Goal: Book appointment/travel/reservation

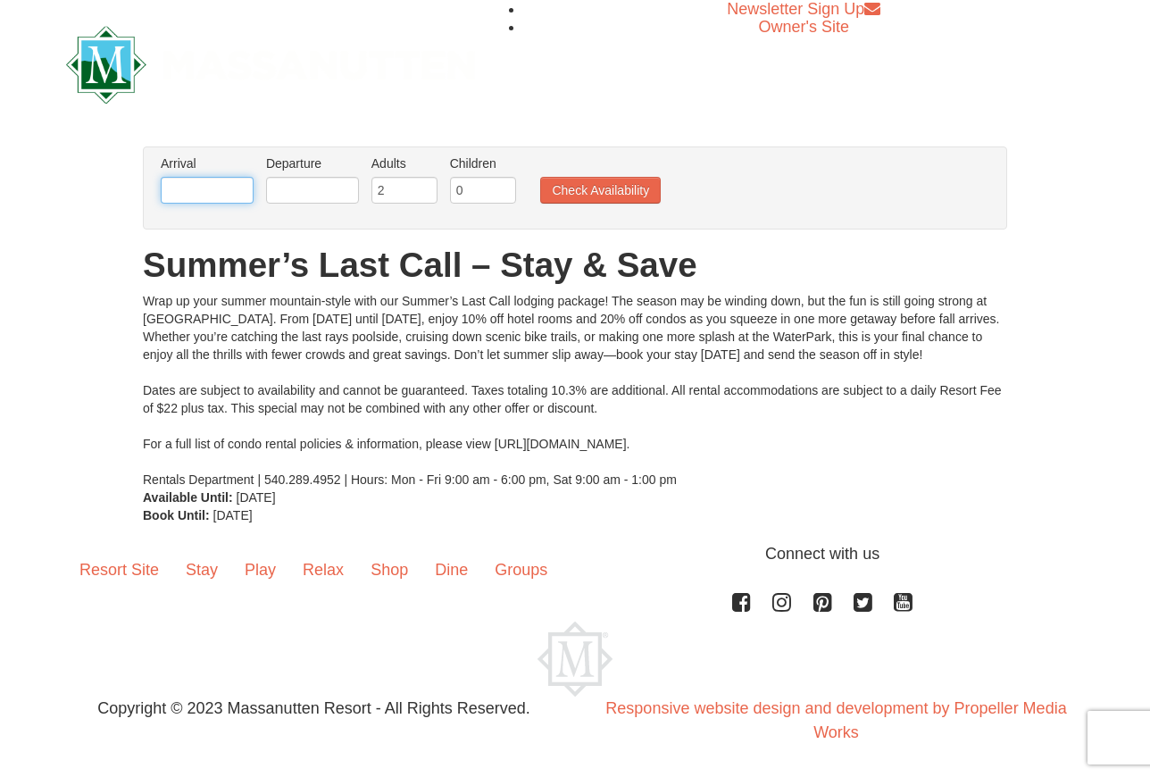
click at [190, 177] on input "text" at bounding box center [207, 190] width 93 height 27
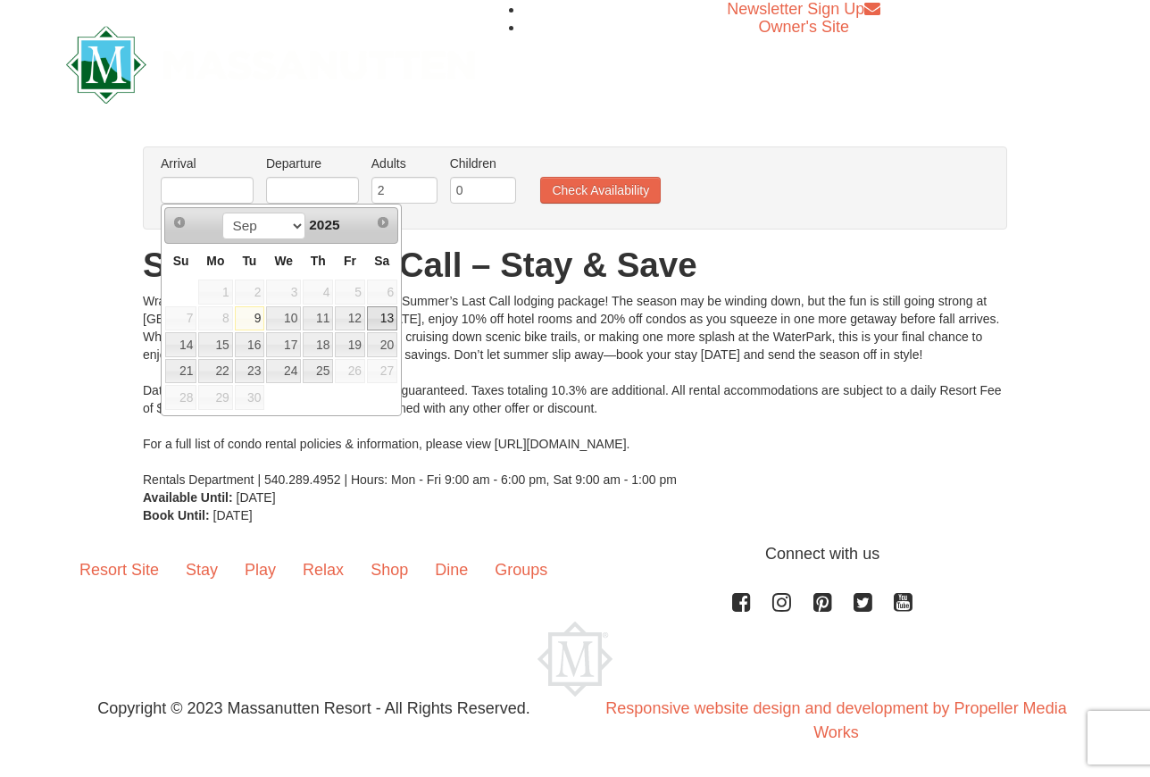
click at [381, 318] on link "13" at bounding box center [382, 318] width 30 height 25
type input "[DATE]"
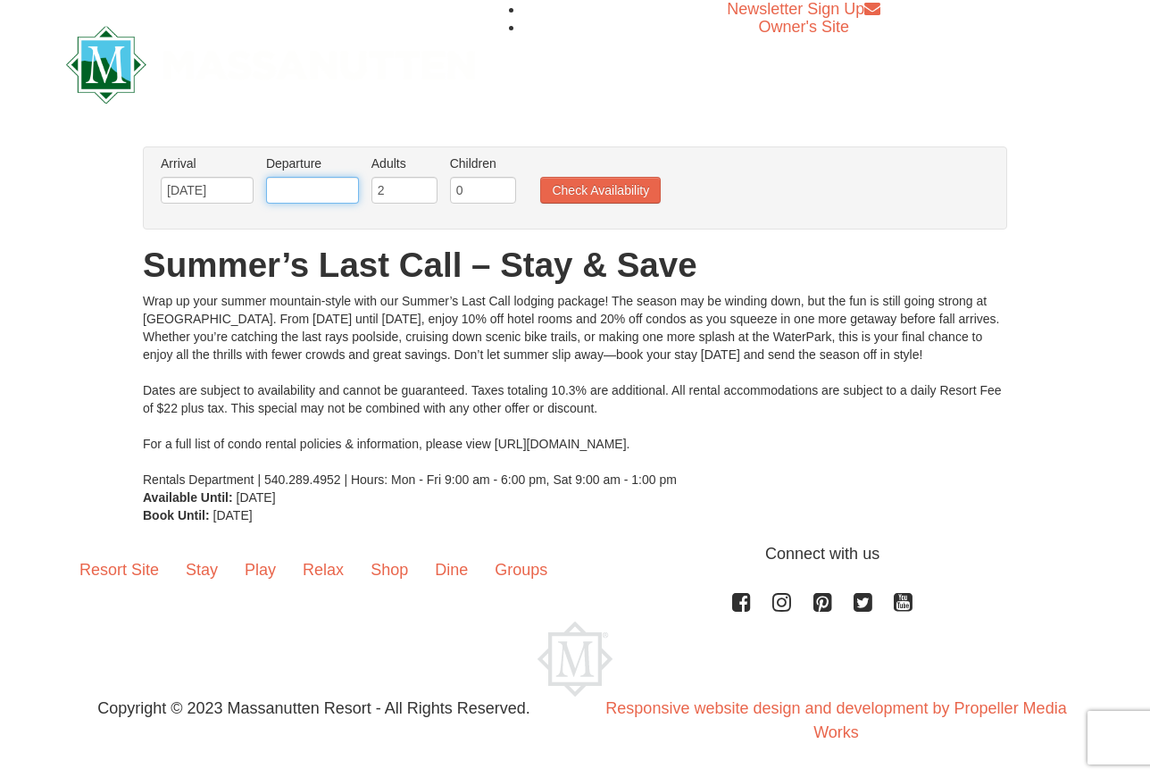
click at [321, 201] on input "text" at bounding box center [312, 190] width 93 height 27
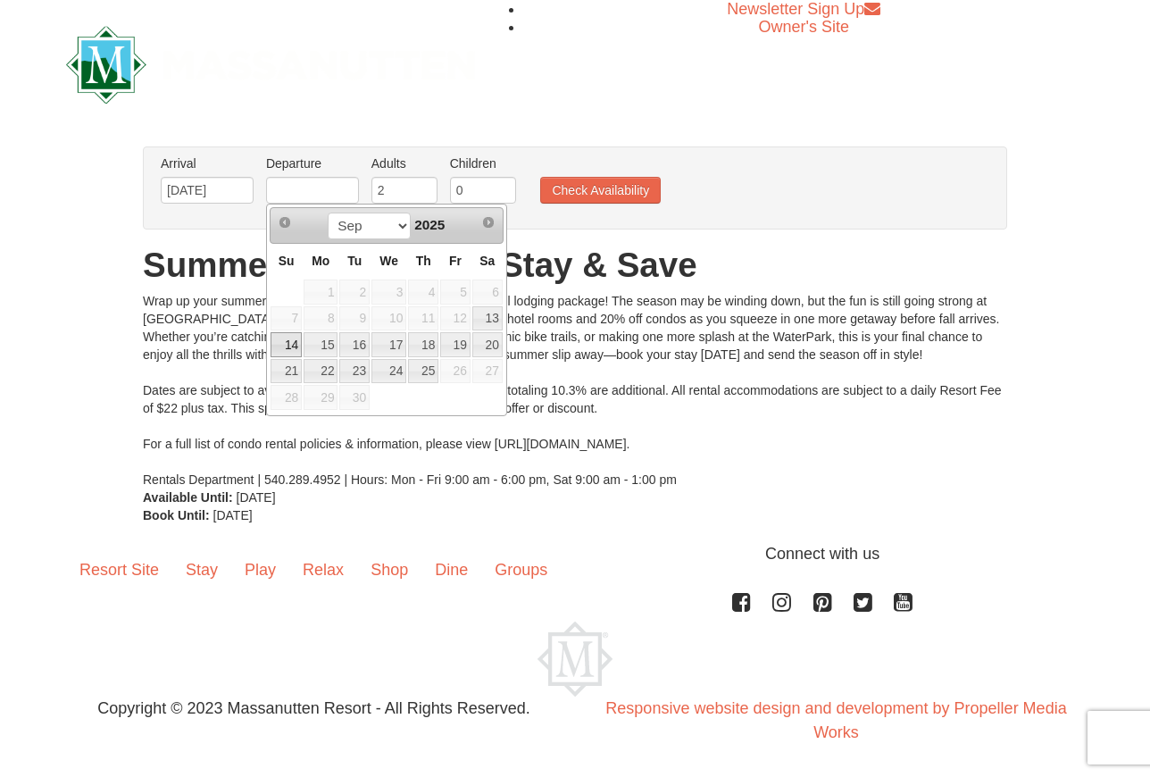
click at [292, 347] on link "14" at bounding box center [286, 344] width 31 height 25
type input "[DATE]"
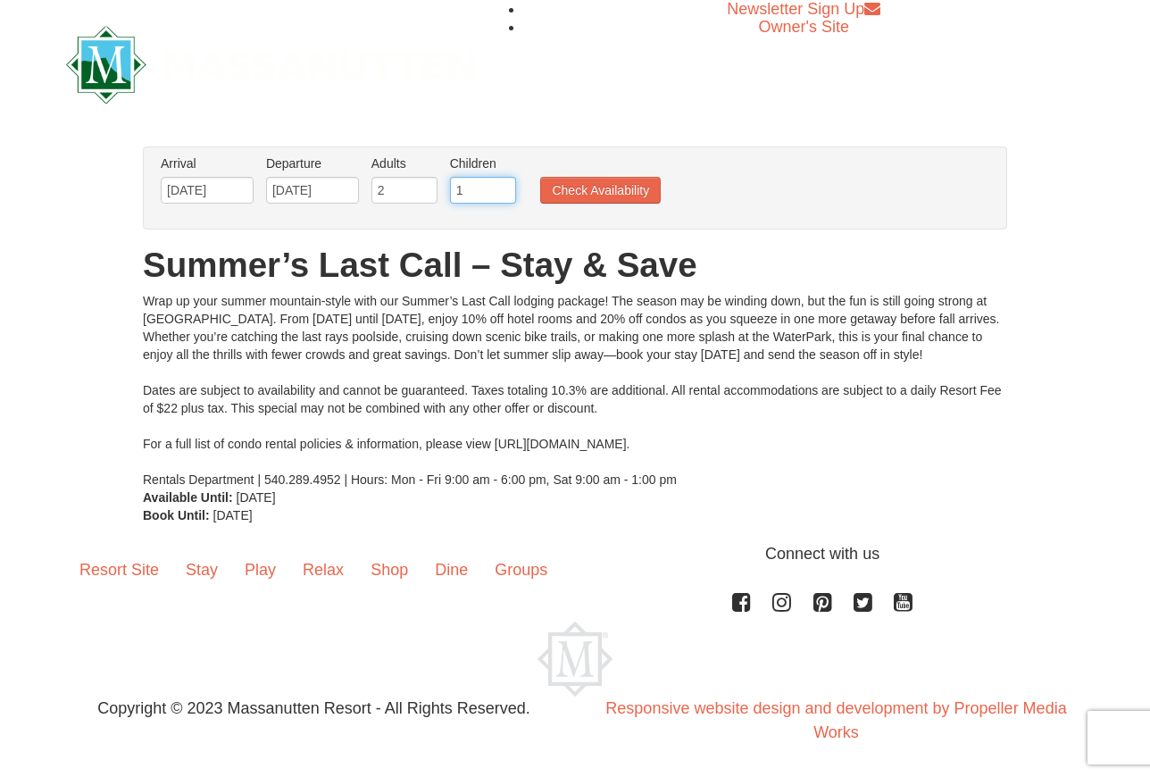
click at [504, 185] on input "1" at bounding box center [483, 190] width 66 height 27
type input "2"
click at [504, 185] on input "2" at bounding box center [483, 190] width 66 height 27
click at [597, 195] on button "Check Availability" at bounding box center [600, 190] width 121 height 27
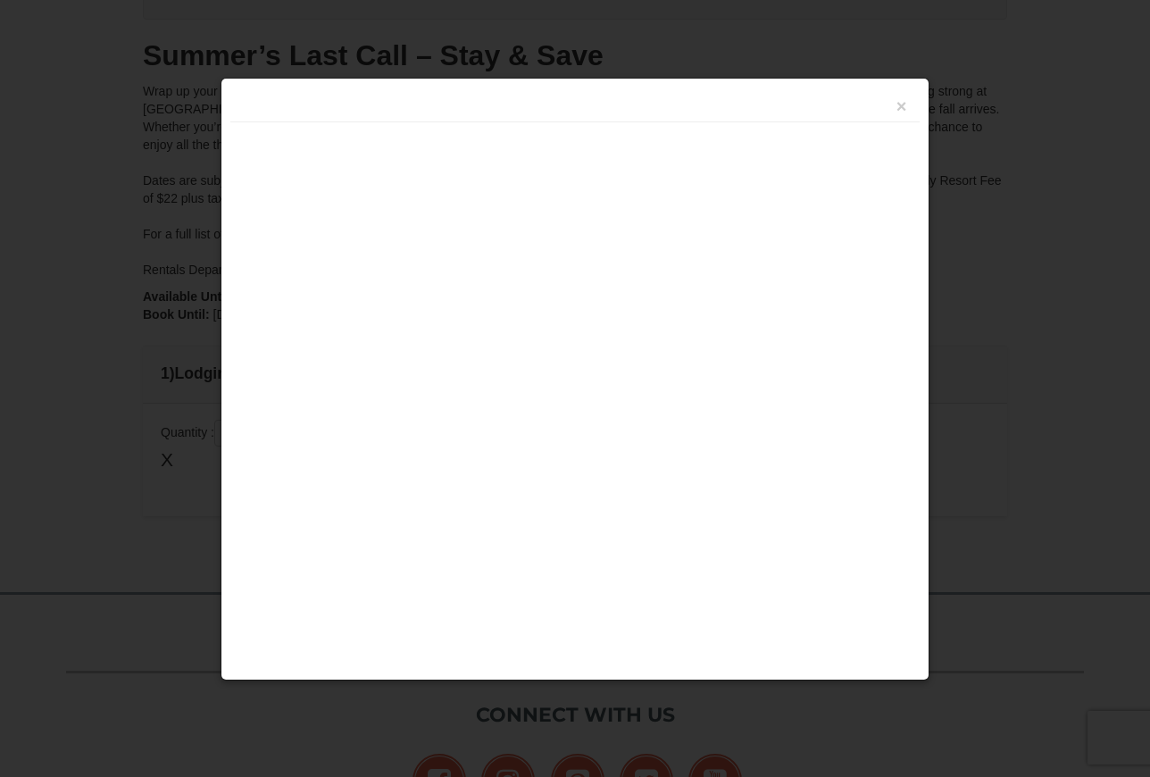
scroll to position [410, 0]
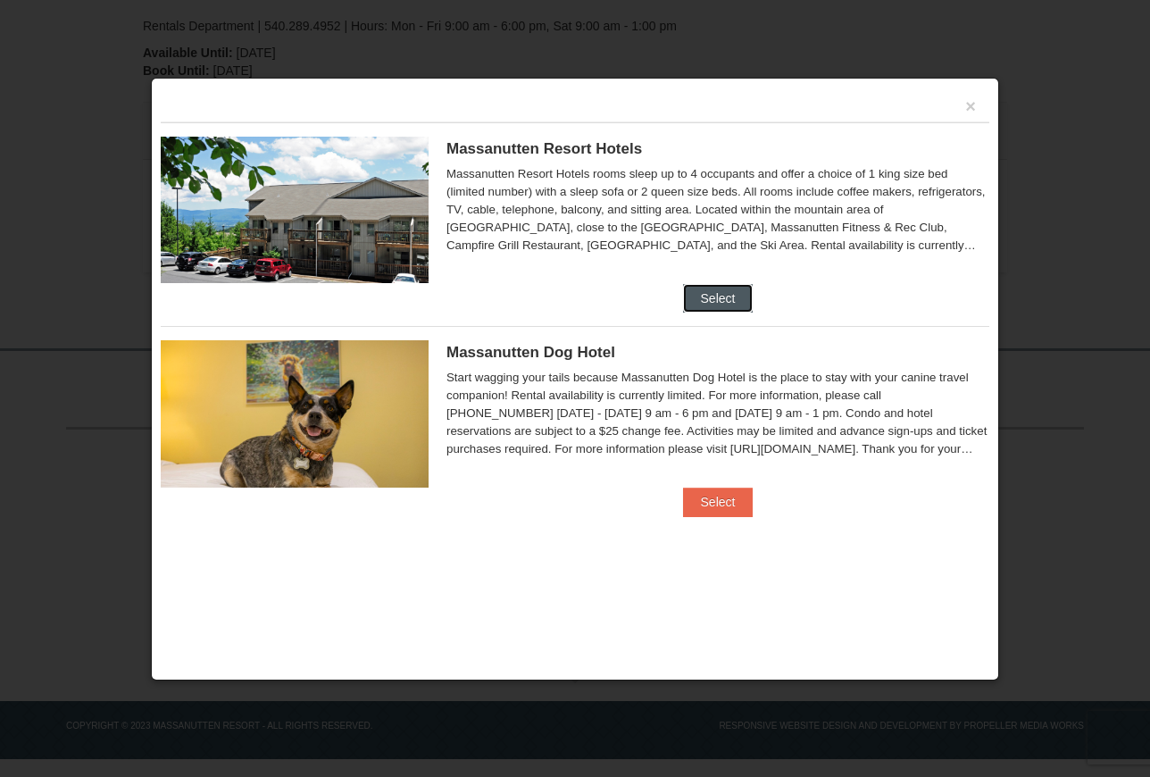
click at [722, 294] on button "Select" at bounding box center [718, 298] width 71 height 29
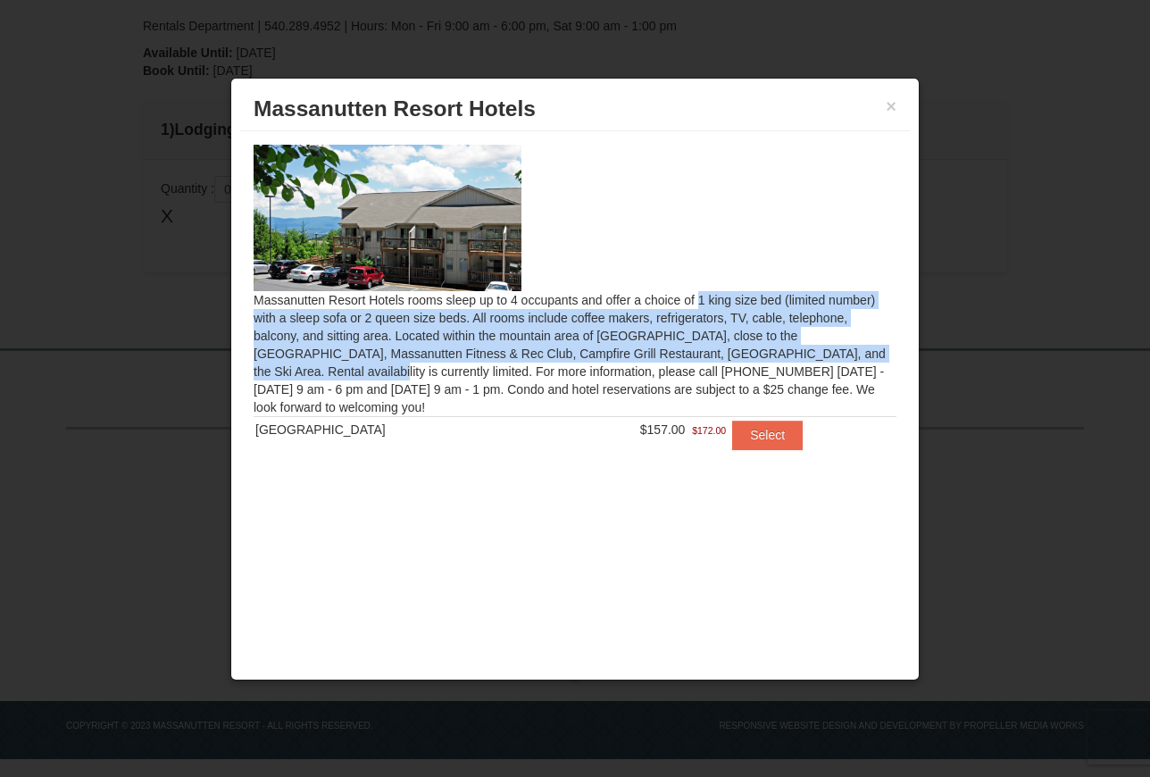
drag, startPoint x: 499, startPoint y: 305, endPoint x: 718, endPoint y: 345, distance: 222.5
click at [715, 346] on div "Massanutten Resort Hotels rooms sleep up to 4 occupants and offer a choice of 1…" at bounding box center [575, 308] width 670 height 354
click at [481, 358] on div "Massanutten Resort Hotels rooms sleep up to 4 occupants and offer a choice of 1…" at bounding box center [575, 308] width 670 height 354
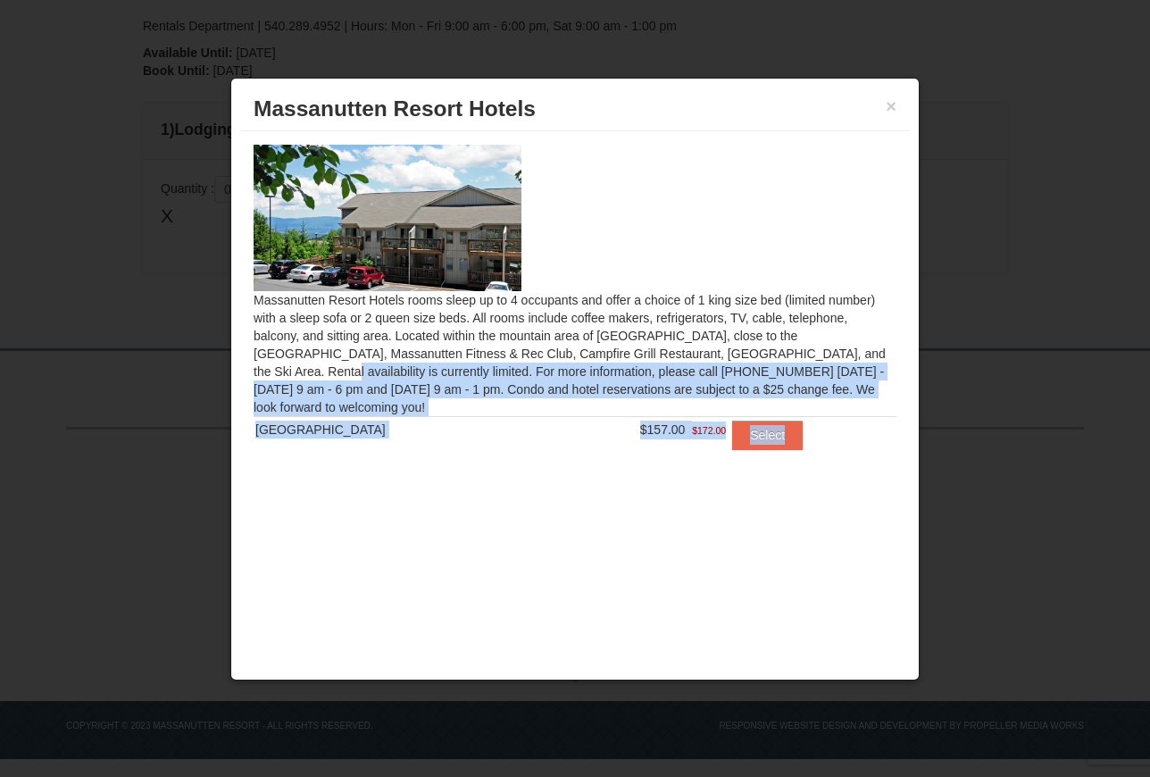
drag, startPoint x: 654, startPoint y: 349, endPoint x: 806, endPoint y: 438, distance: 175.7
click at [847, 438] on div "Massanutten Resort Hotels rooms sleep up to 4 occupants and offer a choice of 1…" at bounding box center [575, 308] width 670 height 354
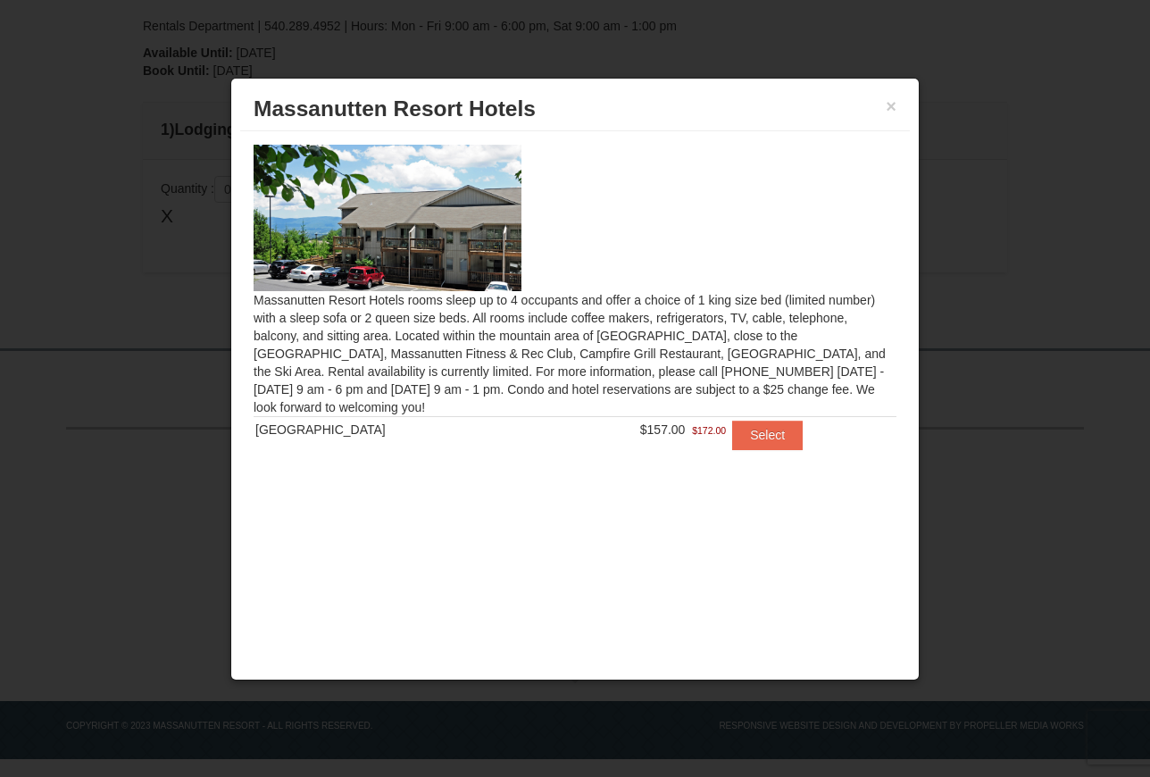
click at [593, 478] on div "Massanutten Resort Hotels rooms sleep up to 4 occupants and offer a choice of 1…" at bounding box center [575, 308] width 670 height 354
click at [747, 437] on button "Select" at bounding box center [767, 435] width 71 height 29
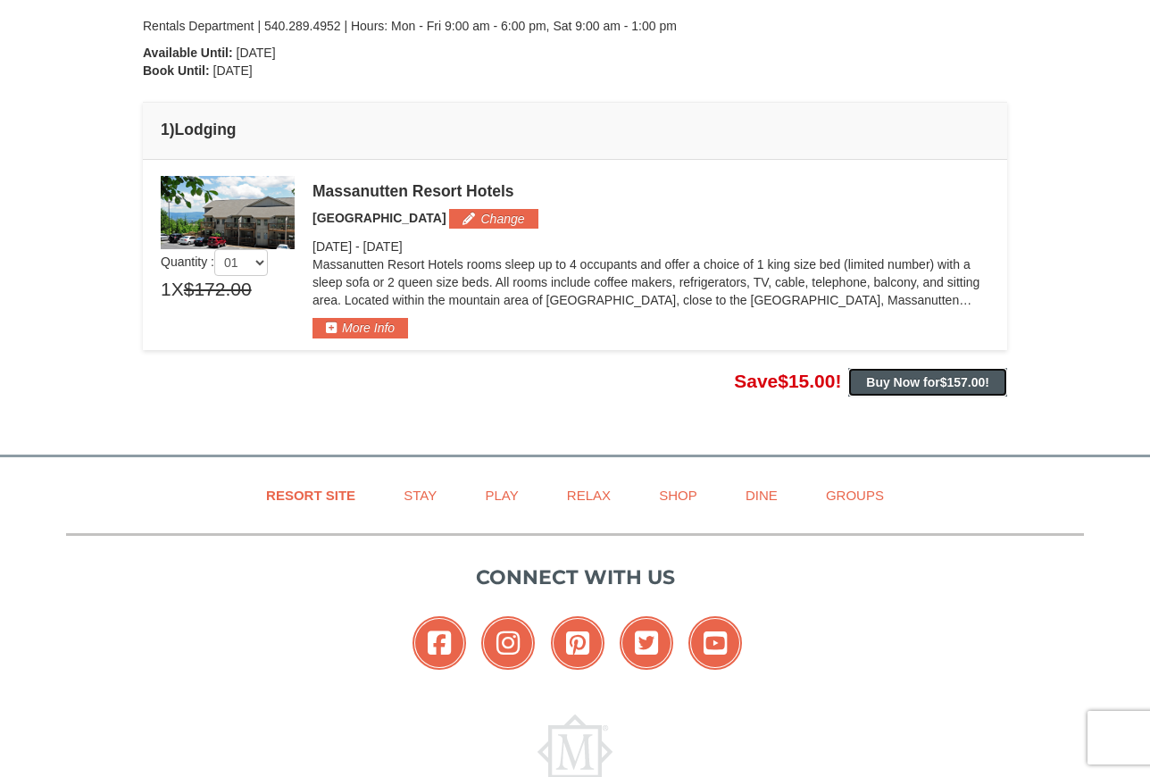
click at [931, 388] on strong "Buy Now for $157.00 !" at bounding box center [927, 382] width 123 height 14
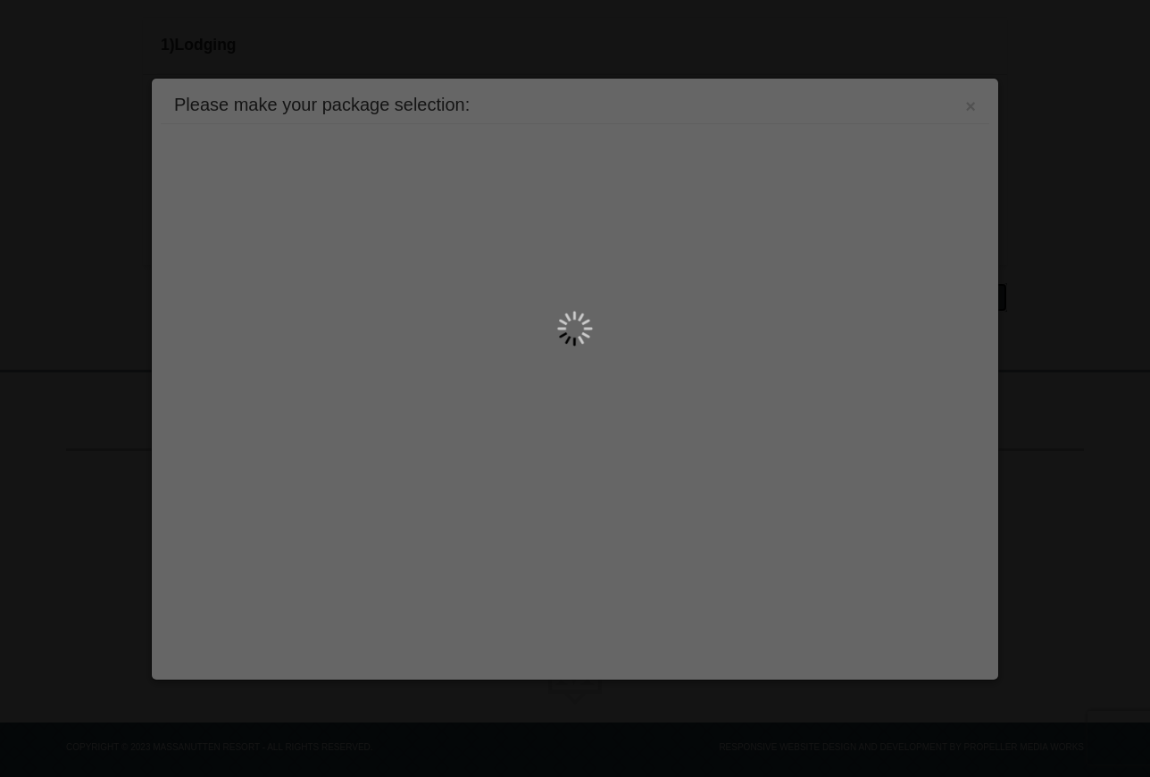
scroll to position [516, 0]
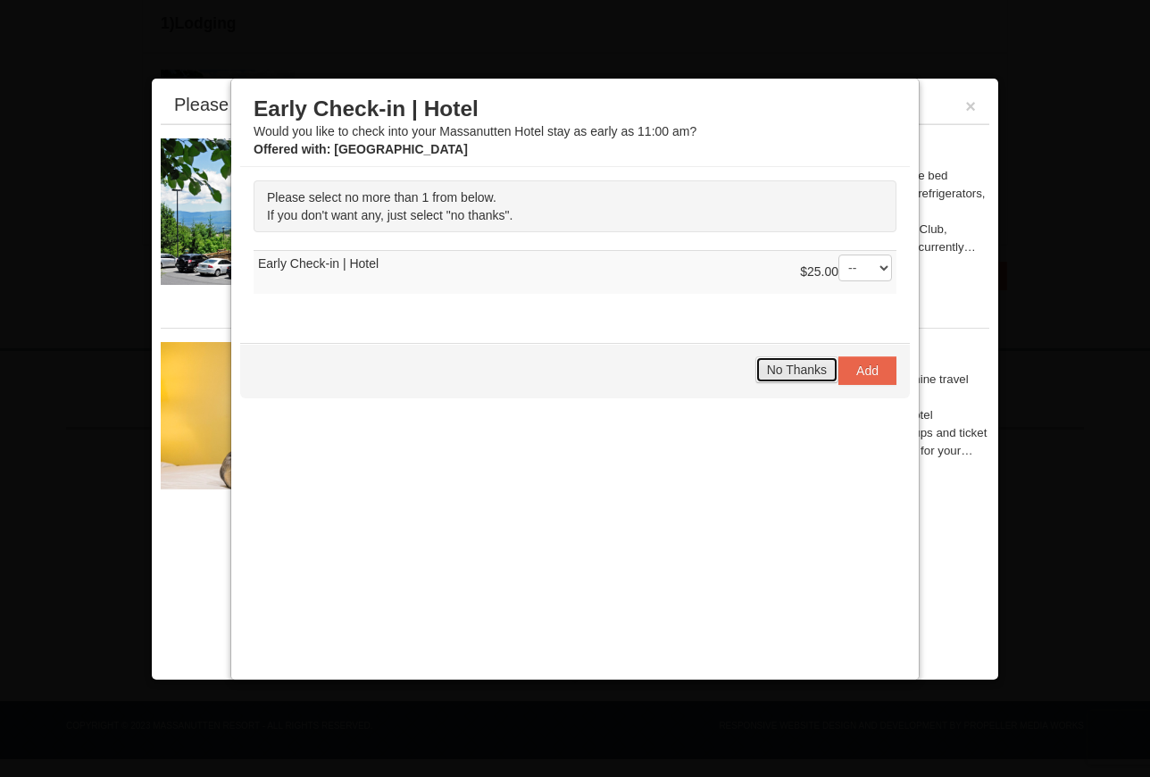
click at [791, 378] on button "No Thanks" at bounding box center [797, 369] width 83 height 27
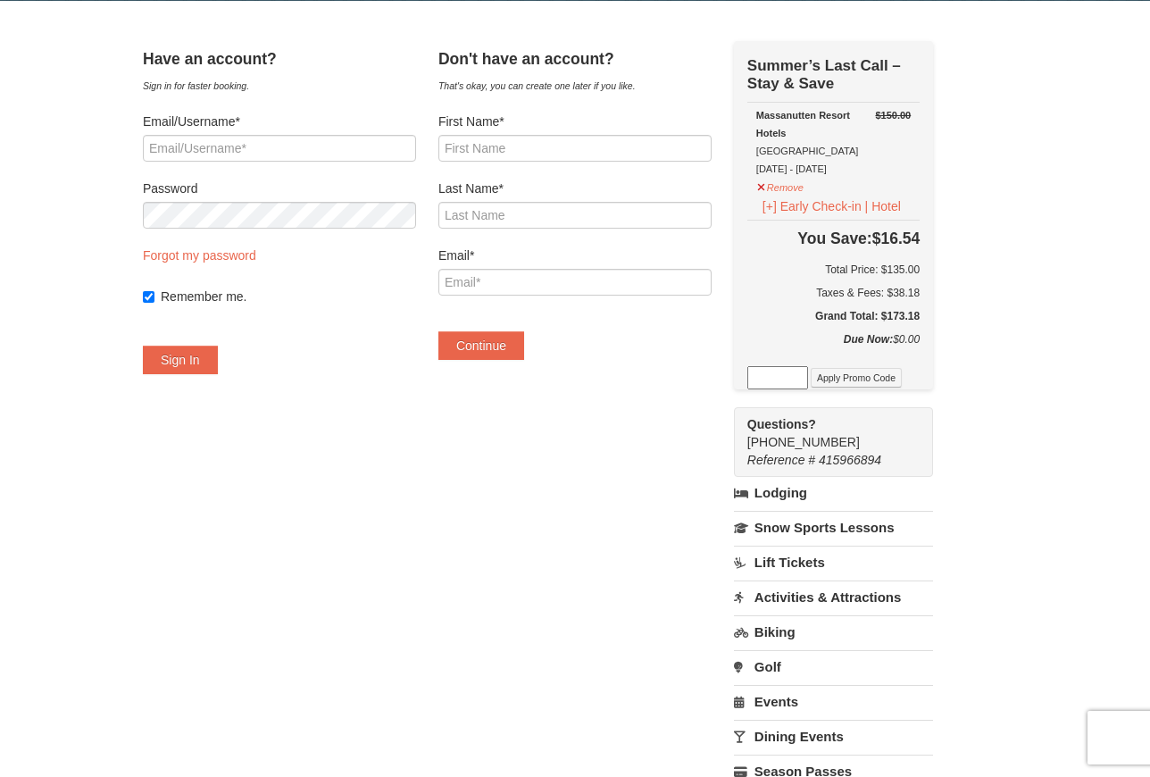
scroll to position [268, 0]
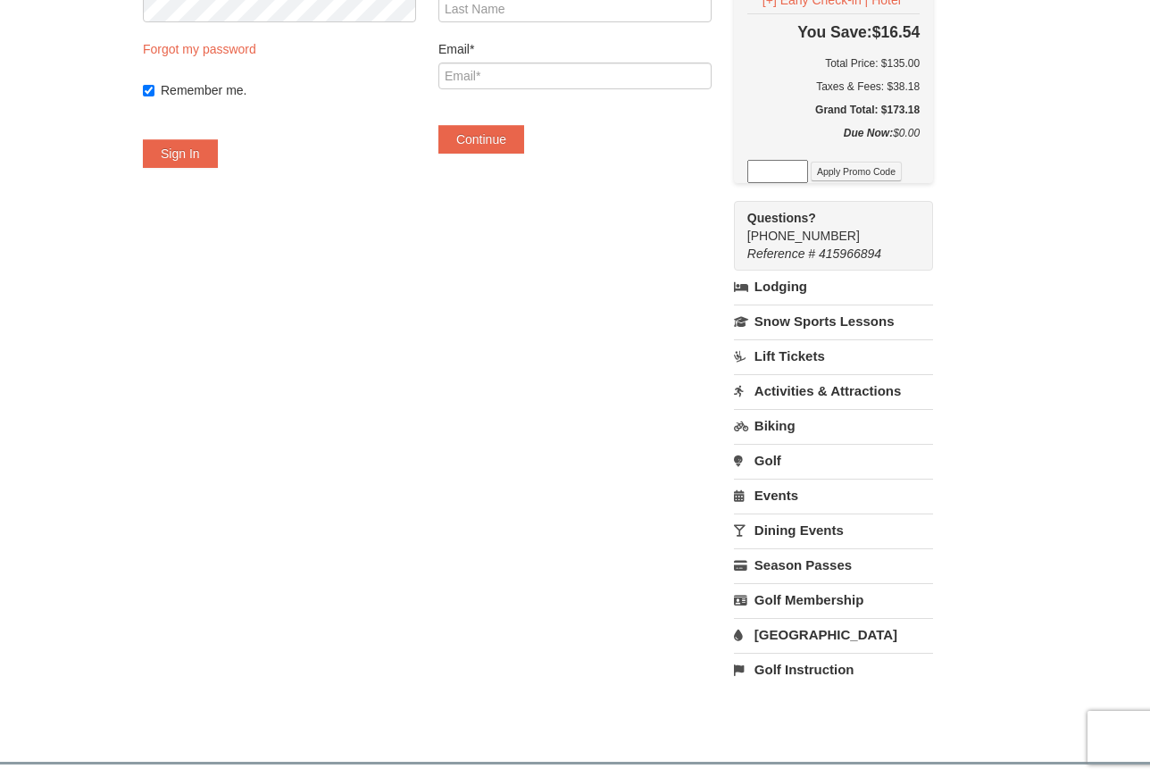
click at [794, 633] on link "Water Park" at bounding box center [833, 634] width 199 height 33
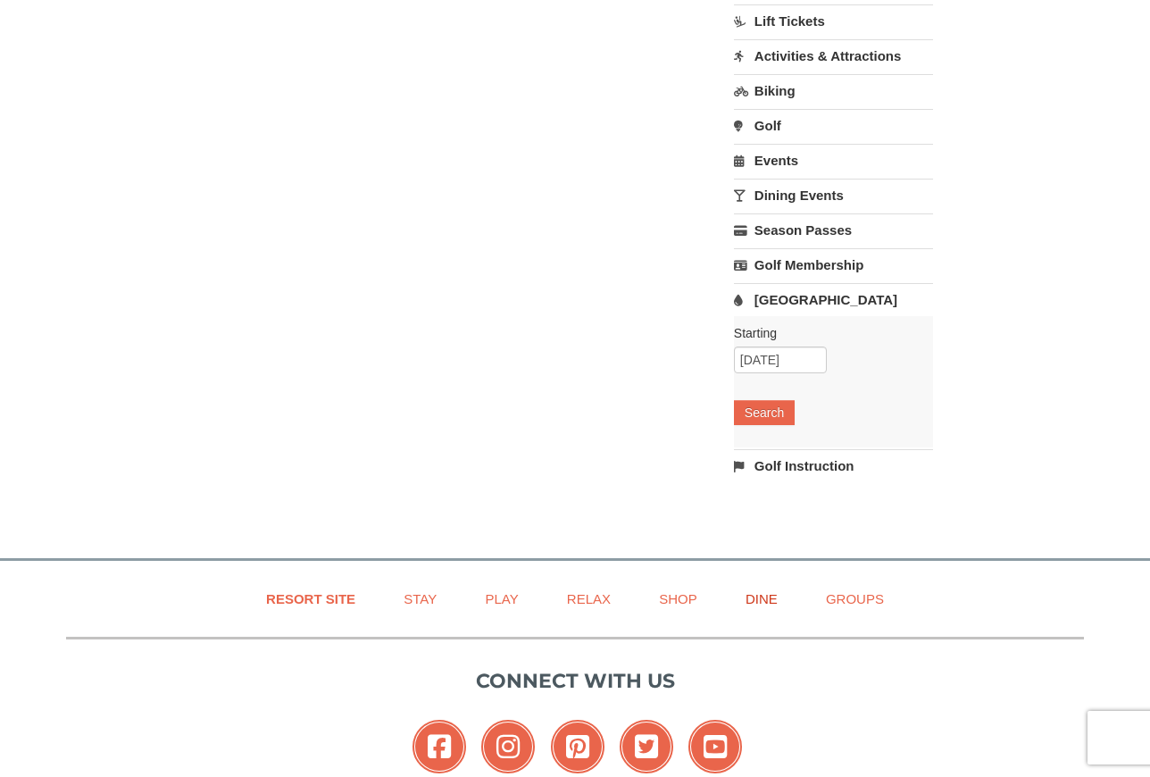
scroll to position [625, 0]
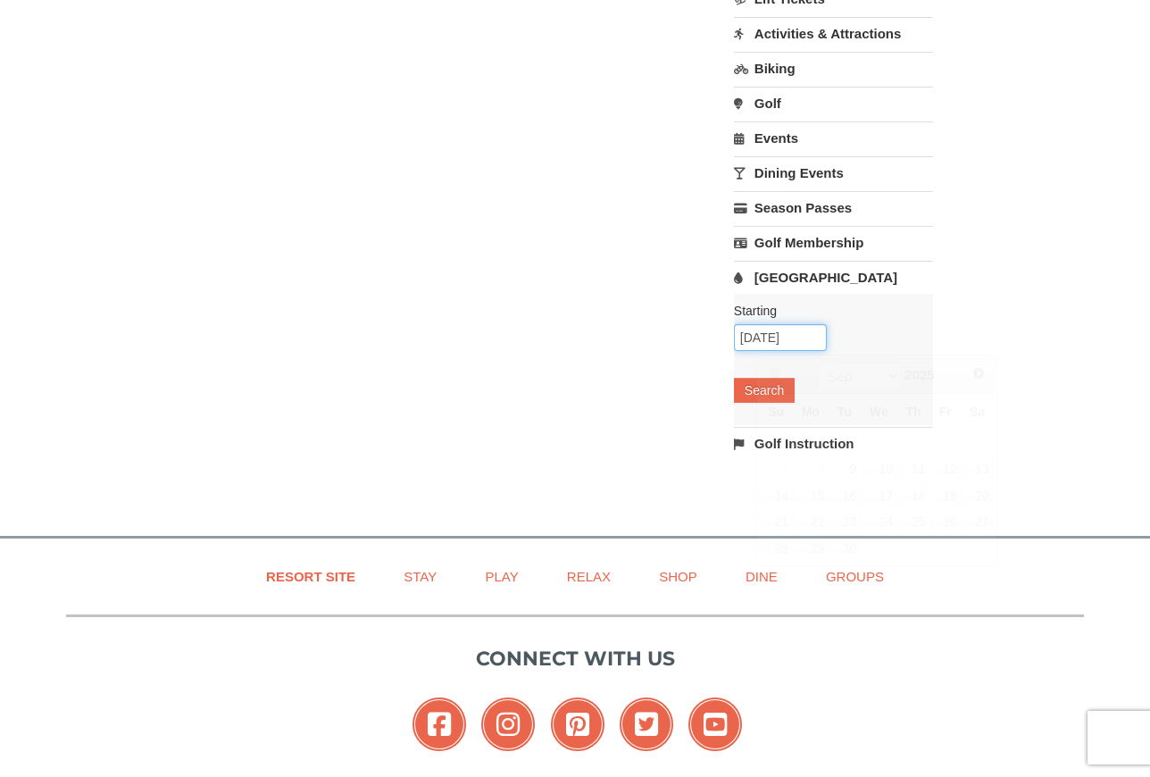
click at [824, 338] on input "09/09/2025" at bounding box center [780, 337] width 93 height 27
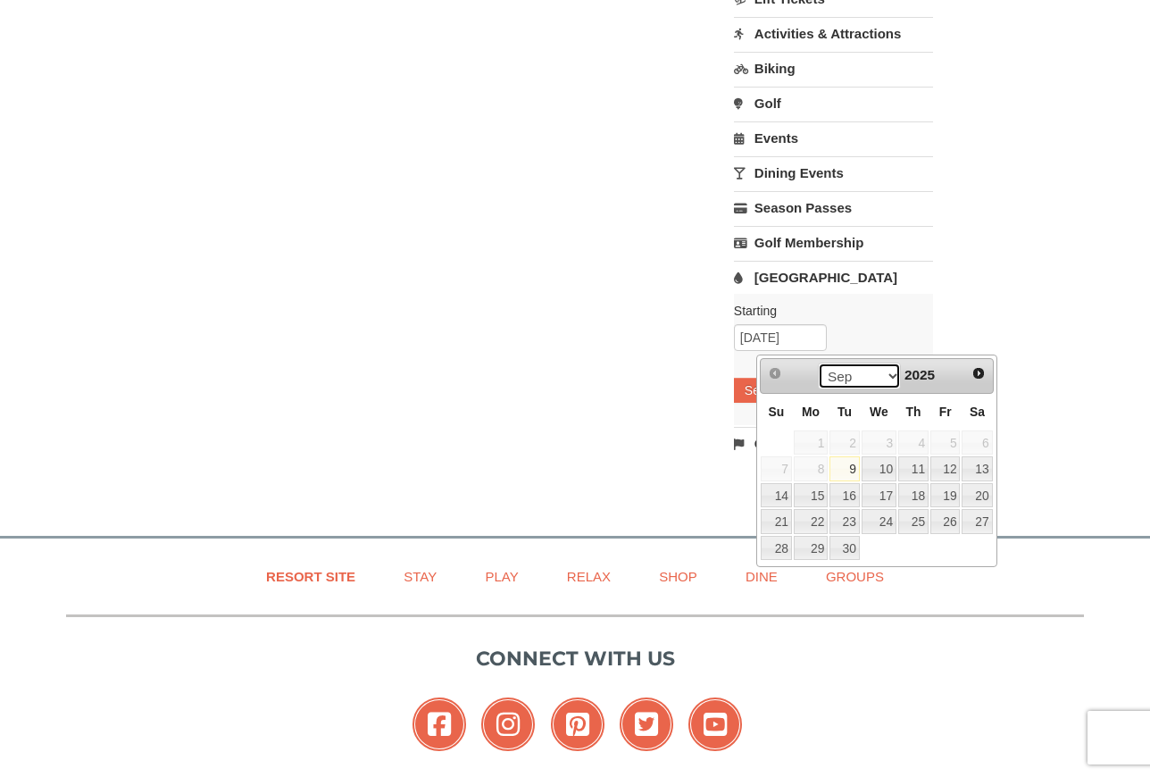
click at [889, 376] on select "Sep Oct Nov Dec" at bounding box center [859, 376] width 83 height 27
click at [889, 379] on select "Sep Oct Nov Dec" at bounding box center [859, 376] width 83 height 27
click at [976, 467] on link "13" at bounding box center [977, 468] width 30 height 25
type input "[DATE]"
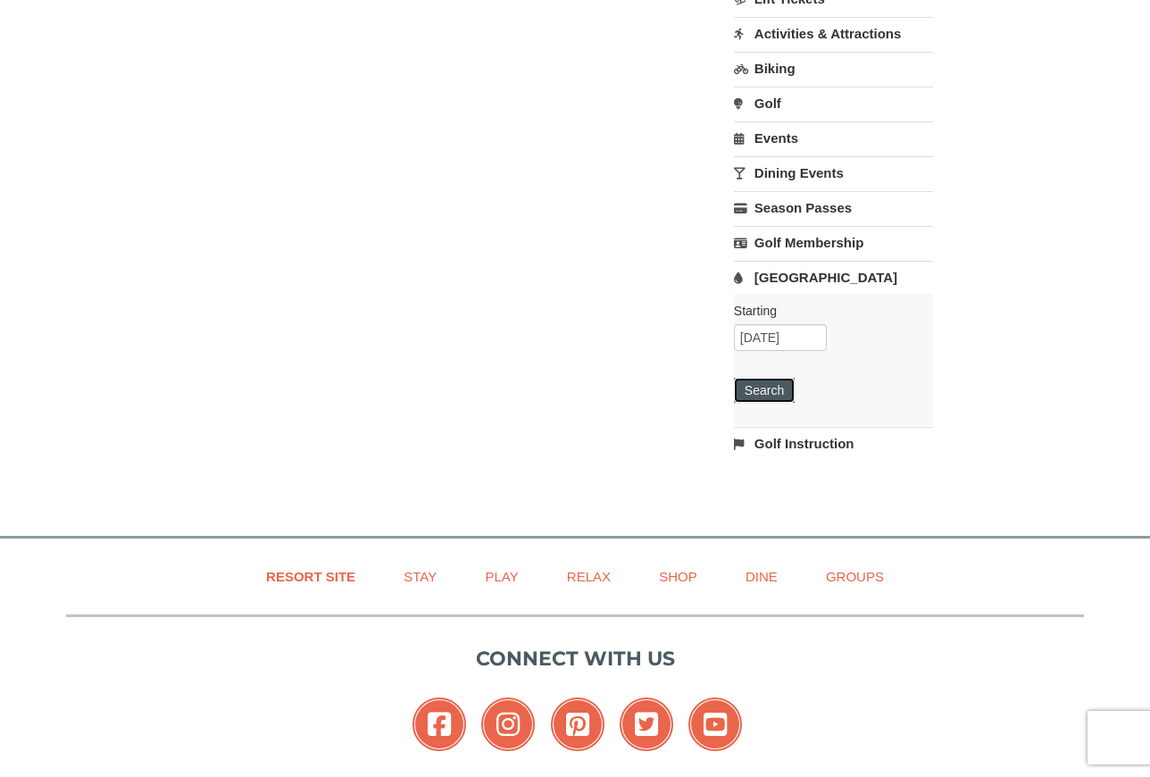
click at [795, 397] on button "Search" at bounding box center [764, 390] width 61 height 25
